Goal: Find specific page/section: Find specific page/section

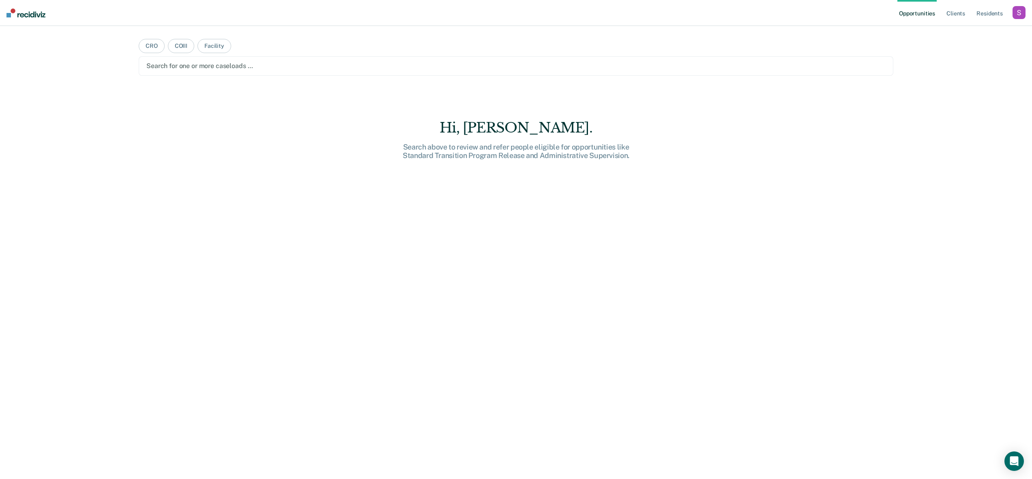
click at [1020, 17] on div "button" at bounding box center [1019, 12] width 13 height 13
click at [987, 30] on link "Profile" at bounding box center [986, 33] width 65 height 7
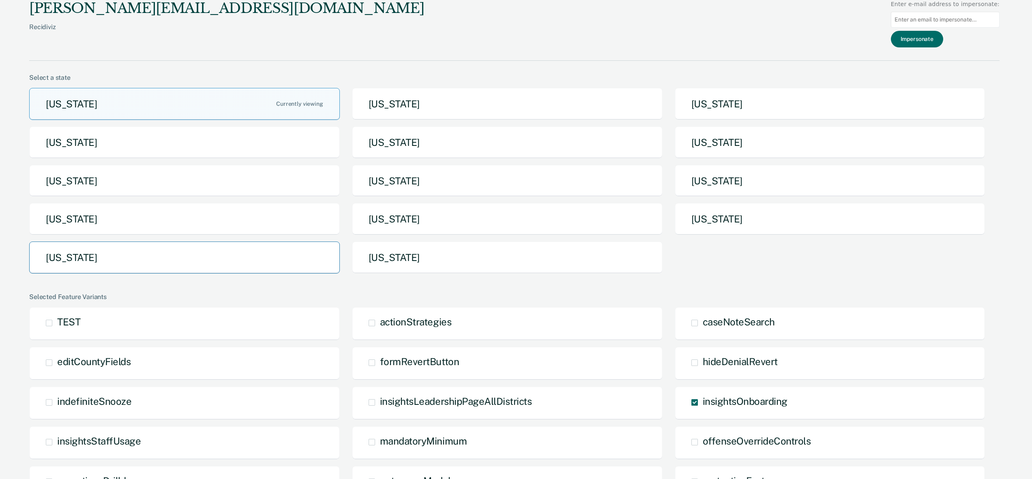
click at [146, 257] on button "[US_STATE]" at bounding box center [184, 258] width 311 height 32
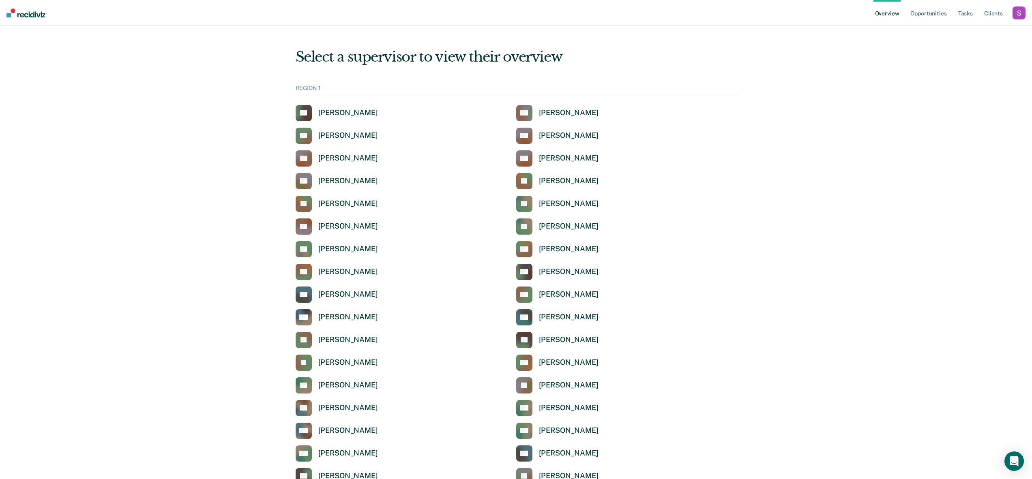
click at [1019, 8] on div "button" at bounding box center [1019, 12] width 13 height 13
click at [959, 29] on link "Profile" at bounding box center [986, 32] width 65 height 7
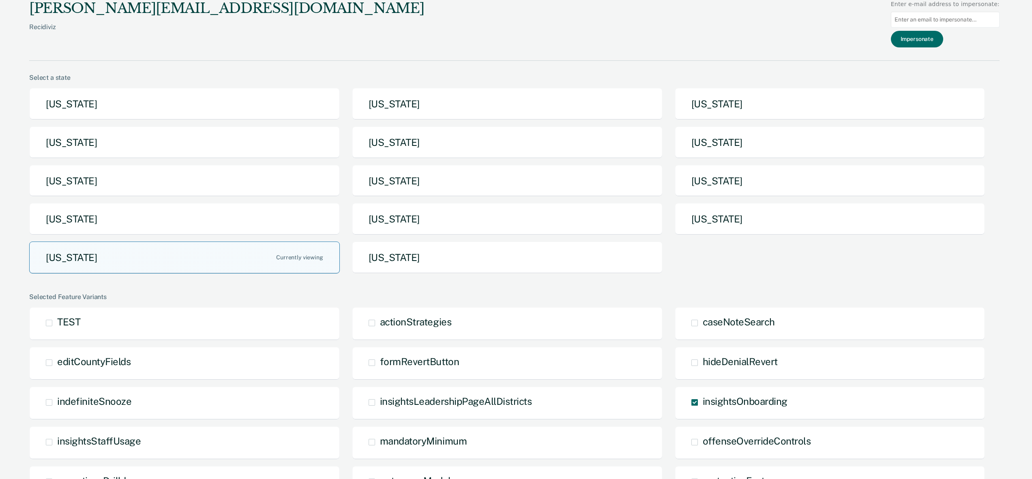
click at [176, 256] on button "[US_STATE]" at bounding box center [184, 258] width 311 height 32
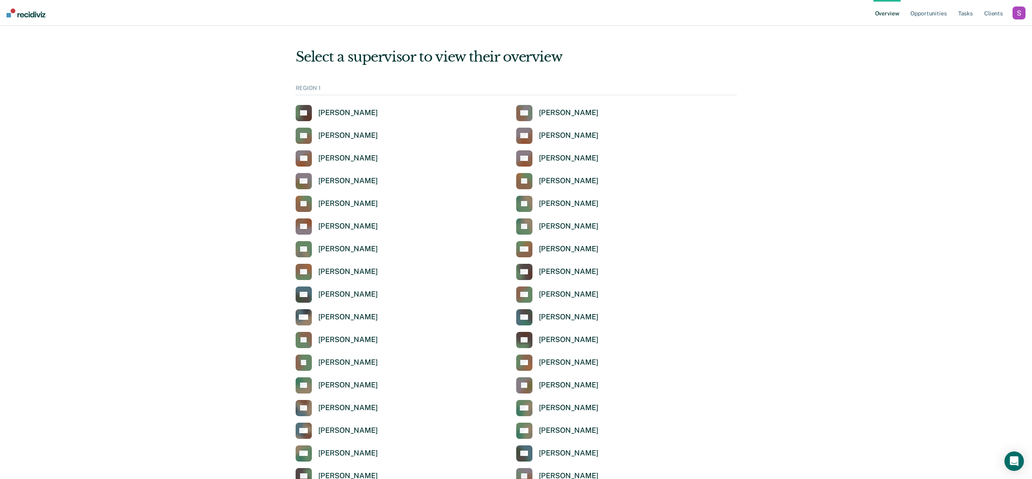
scroll to position [1483, 0]
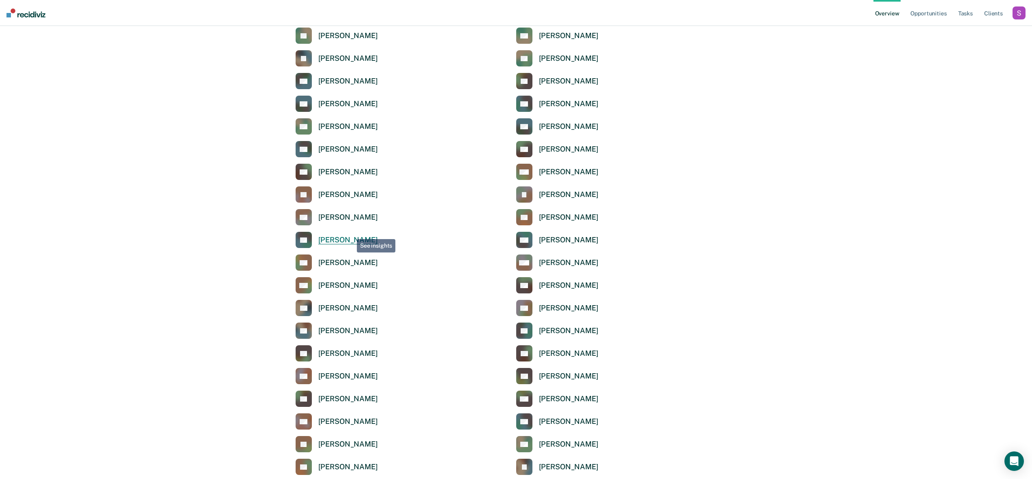
click at [351, 233] on link "HL [PERSON_NAME]" at bounding box center [337, 240] width 82 height 16
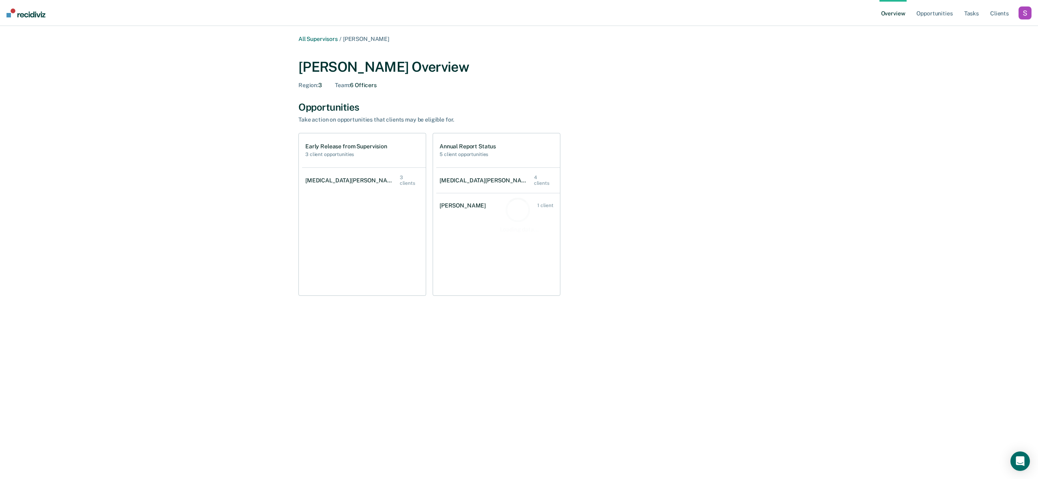
click at [506, 47] on div "All Supervisors / [PERSON_NAME] [PERSON_NAME] Overview Region : 3 Team : 6 Offi…" at bounding box center [519, 177] width 487 height 283
